Goal: Transaction & Acquisition: Obtain resource

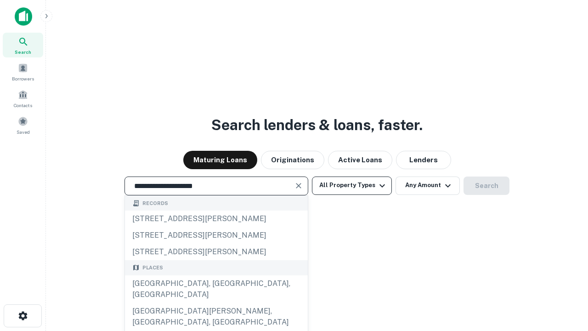
click at [216, 303] on div "Santa Monica, CA, USA" at bounding box center [216, 289] width 183 height 28
click at [352, 185] on button "All Property Types" at bounding box center [352, 185] width 80 height 18
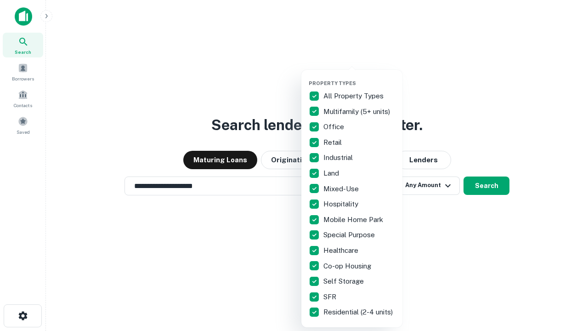
type input "**********"
click at [359, 77] on button "button" at bounding box center [359, 77] width 101 height 0
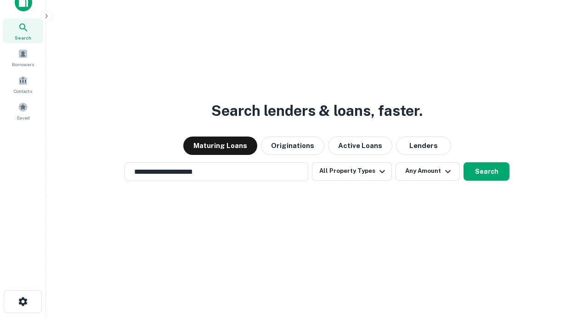
scroll to position [6, 111]
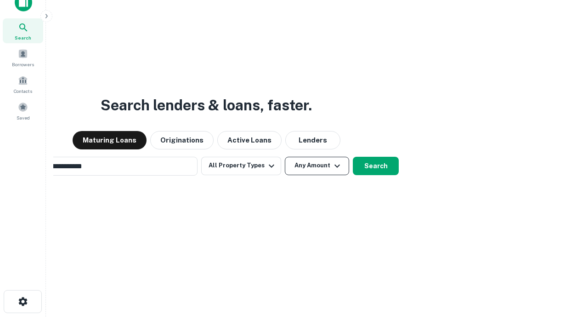
click at [285, 157] on button "Any Amount" at bounding box center [317, 166] width 64 height 18
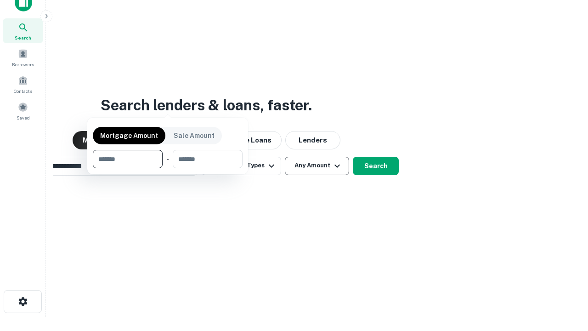
scroll to position [66, 260]
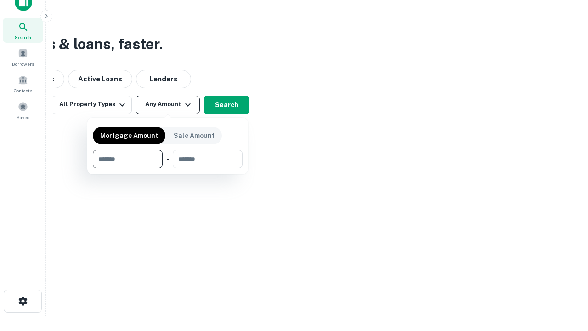
type input "*******"
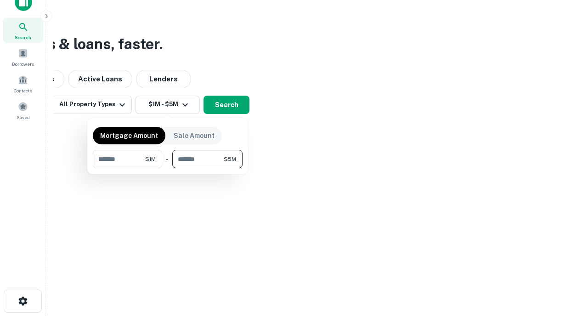
type input "*******"
click at [168, 168] on button "button" at bounding box center [168, 168] width 150 height 0
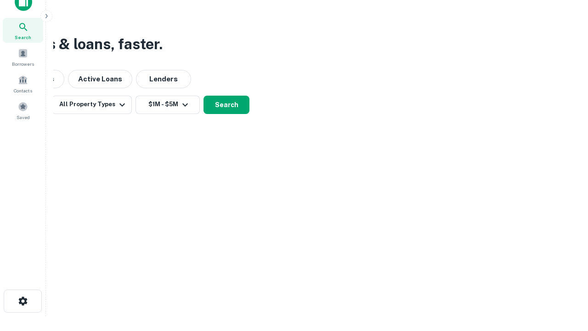
scroll to position [6, 170]
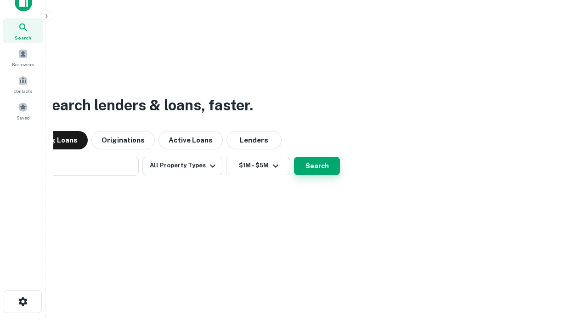
click at [294, 157] on button "Search" at bounding box center [317, 166] width 46 height 18
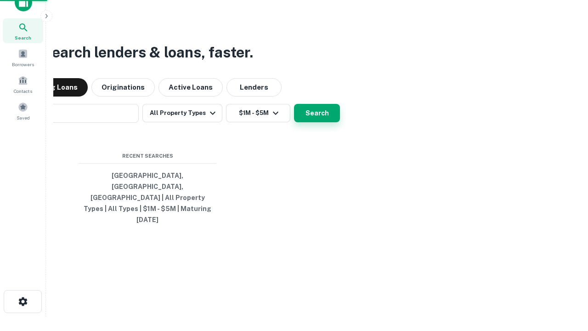
scroll to position [24, 260]
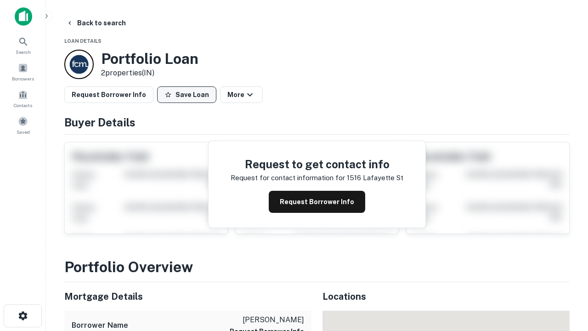
click at [187, 95] on button "Save Loan" at bounding box center [186, 94] width 59 height 17
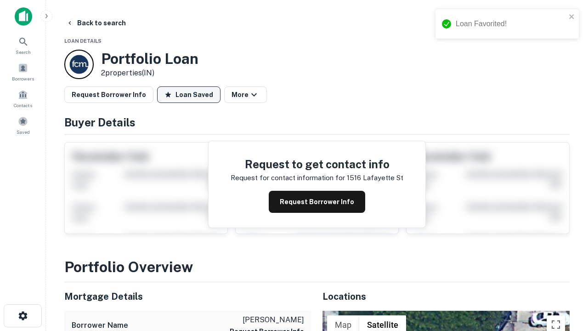
click at [189, 95] on button "Loan Saved" at bounding box center [188, 94] width 63 height 17
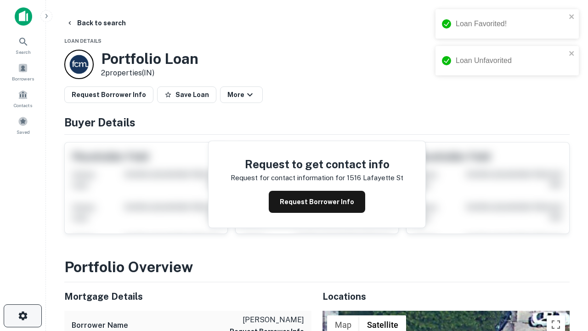
click at [23, 316] on icon "button" at bounding box center [22, 315] width 11 height 11
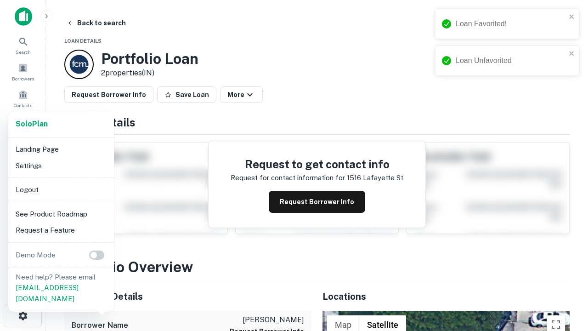
click at [61, 189] on li "Logout" at bounding box center [61, 190] width 98 height 17
